Goal: Information Seeking & Learning: Learn about a topic

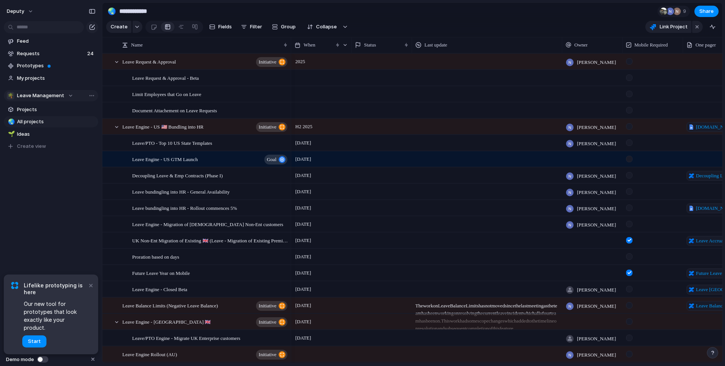
click at [66, 95] on div "🌴 Leave Management" at bounding box center [40, 96] width 66 height 8
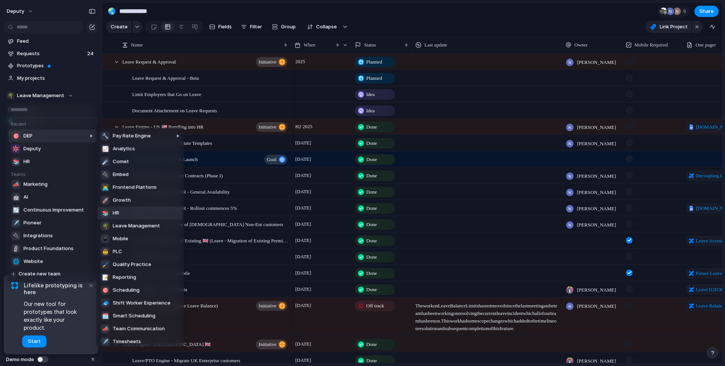
scroll to position [3, 0]
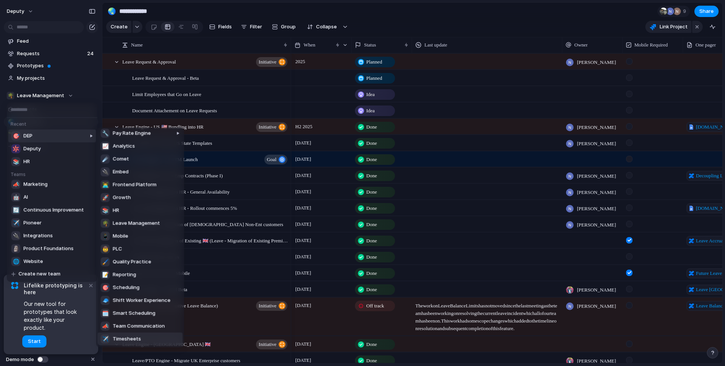
click at [132, 337] on span "Timesheets" at bounding box center [127, 339] width 28 height 8
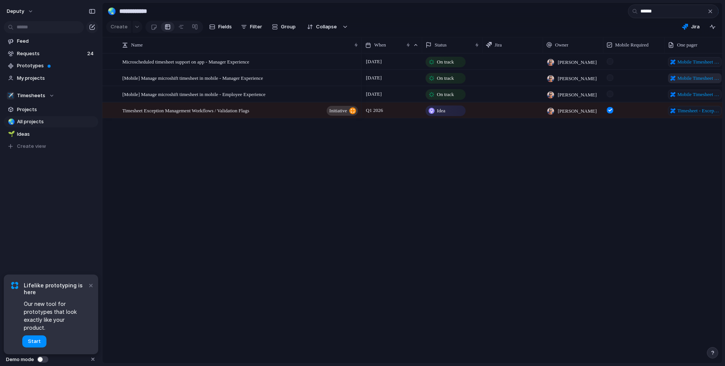
type input "******"
click at [687, 78] on span "Mobile Timesheet Redesign[…] Plans - Manager Experience Time or pay approver bo…" at bounding box center [699, 78] width 42 height 8
click at [690, 94] on span "Mobile Timesheet Redesign to Support Shift Plans - Employee Experience Only" at bounding box center [699, 95] width 42 height 8
click at [528, 185] on div "[DATE] On track Push Sagar Sameer Mobile Timesheet Redesign[…] Plans - Manager …" at bounding box center [542, 208] width 361 height 310
